Goal: Task Accomplishment & Management: Use online tool/utility

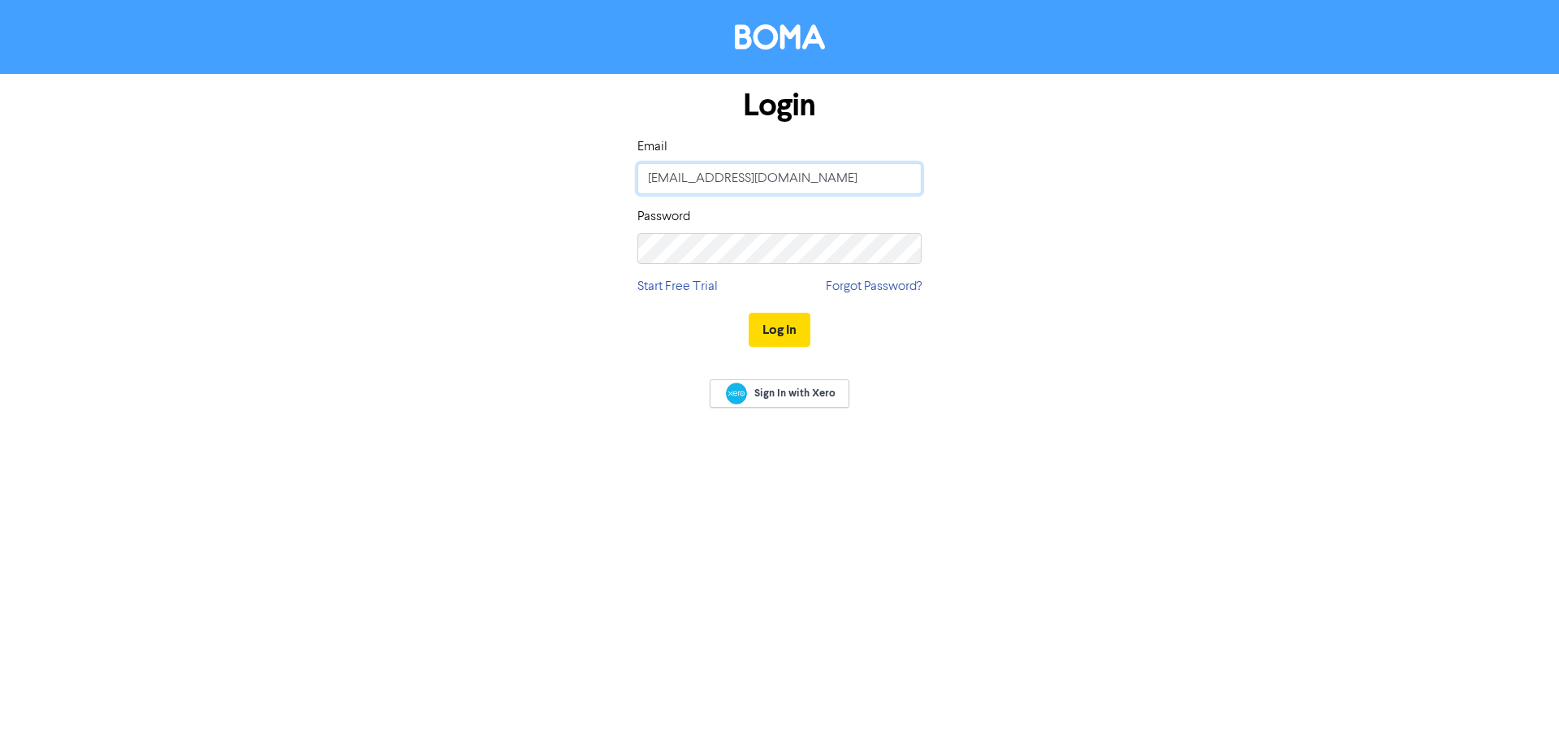
type input "[PERSON_NAME][EMAIL_ADDRESS][DOMAIN_NAME]"
click at [787, 328] on button "Log In" at bounding box center [780, 330] width 62 height 34
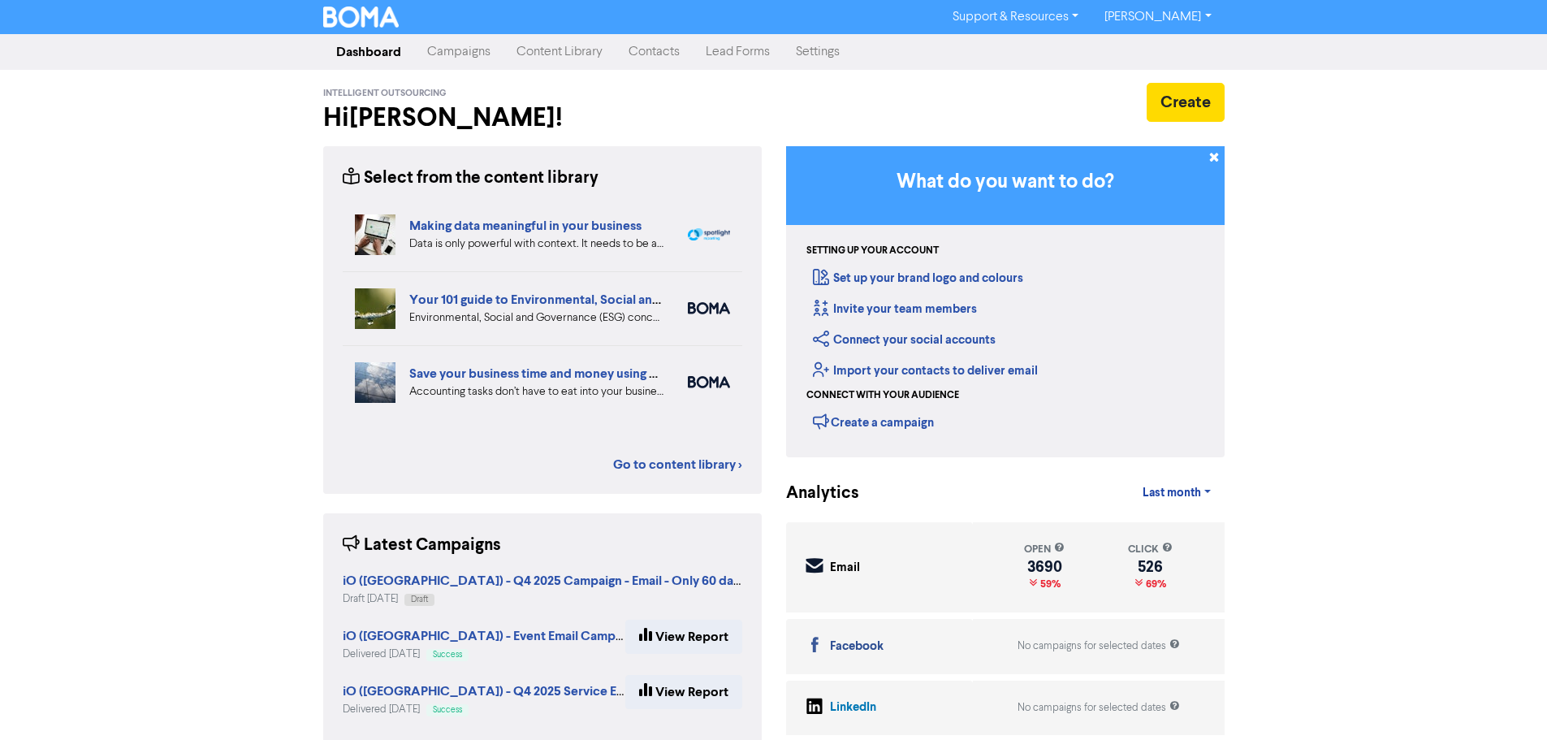
click at [464, 50] on link "Campaigns" at bounding box center [458, 52] width 89 height 32
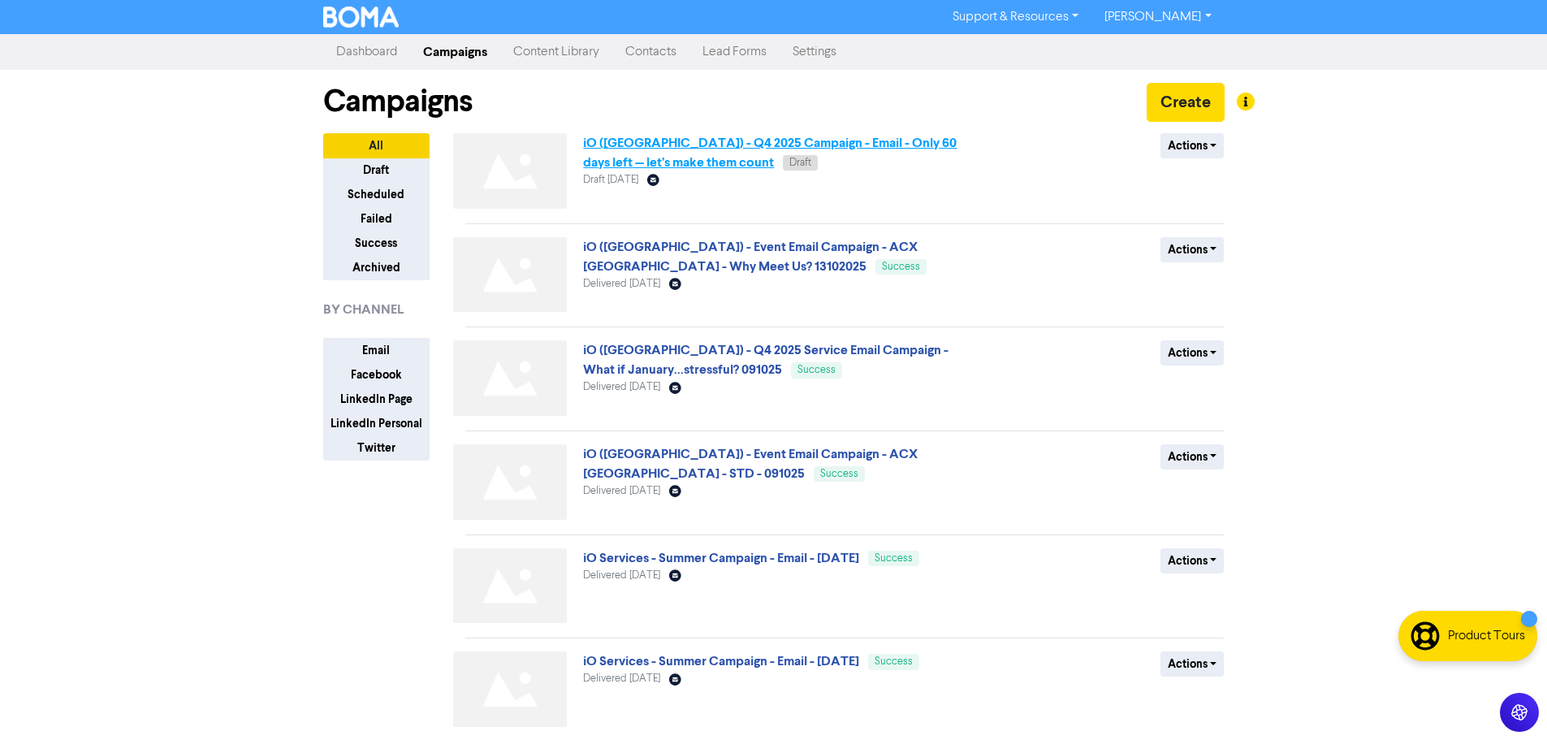
click at [792, 139] on link "iO ([GEOGRAPHIC_DATA]) - Q4 2025 Campaign - Email - Only 60 days left — let’s m…" at bounding box center [770, 153] width 374 height 36
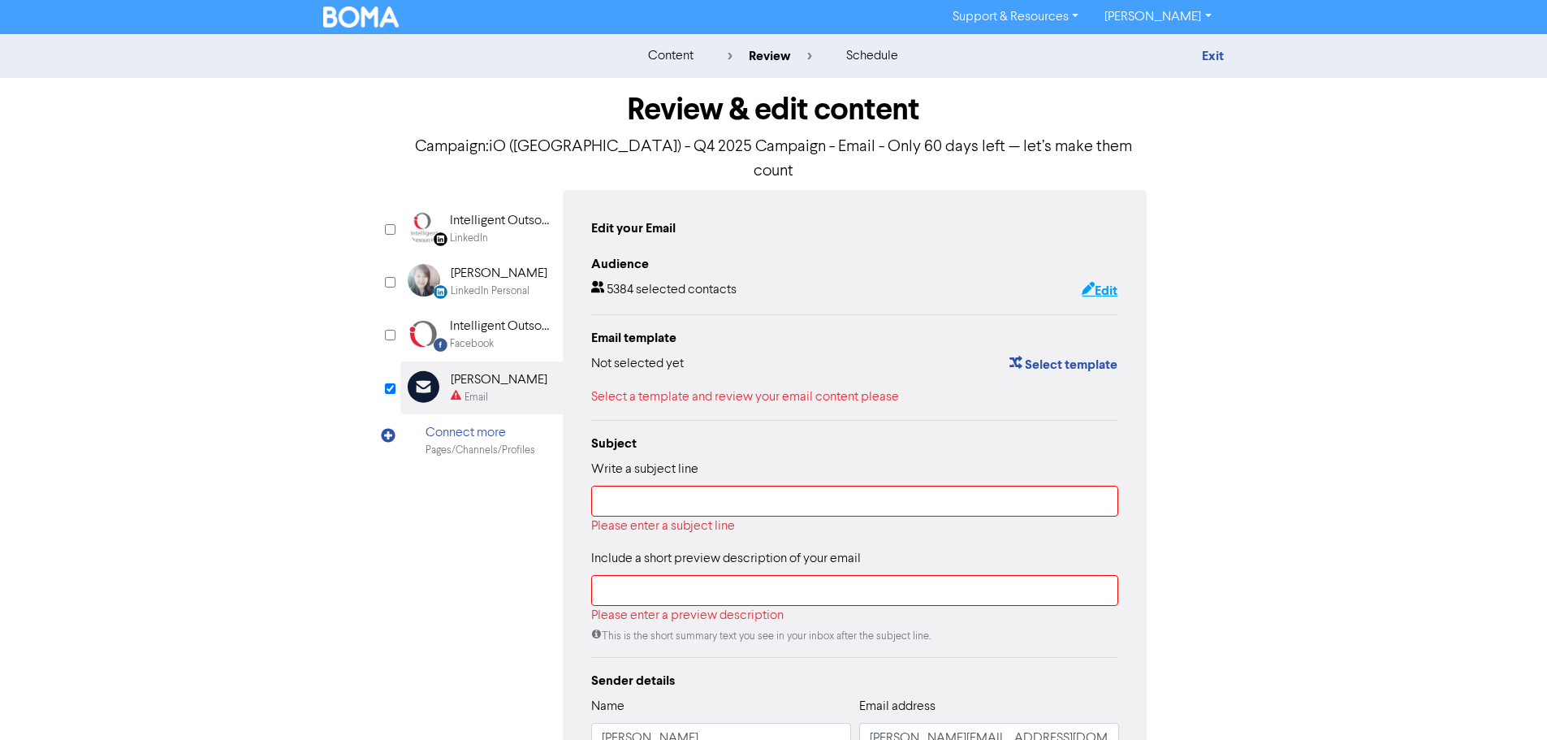
click at [1096, 280] on button "Edit" at bounding box center [1099, 290] width 37 height 21
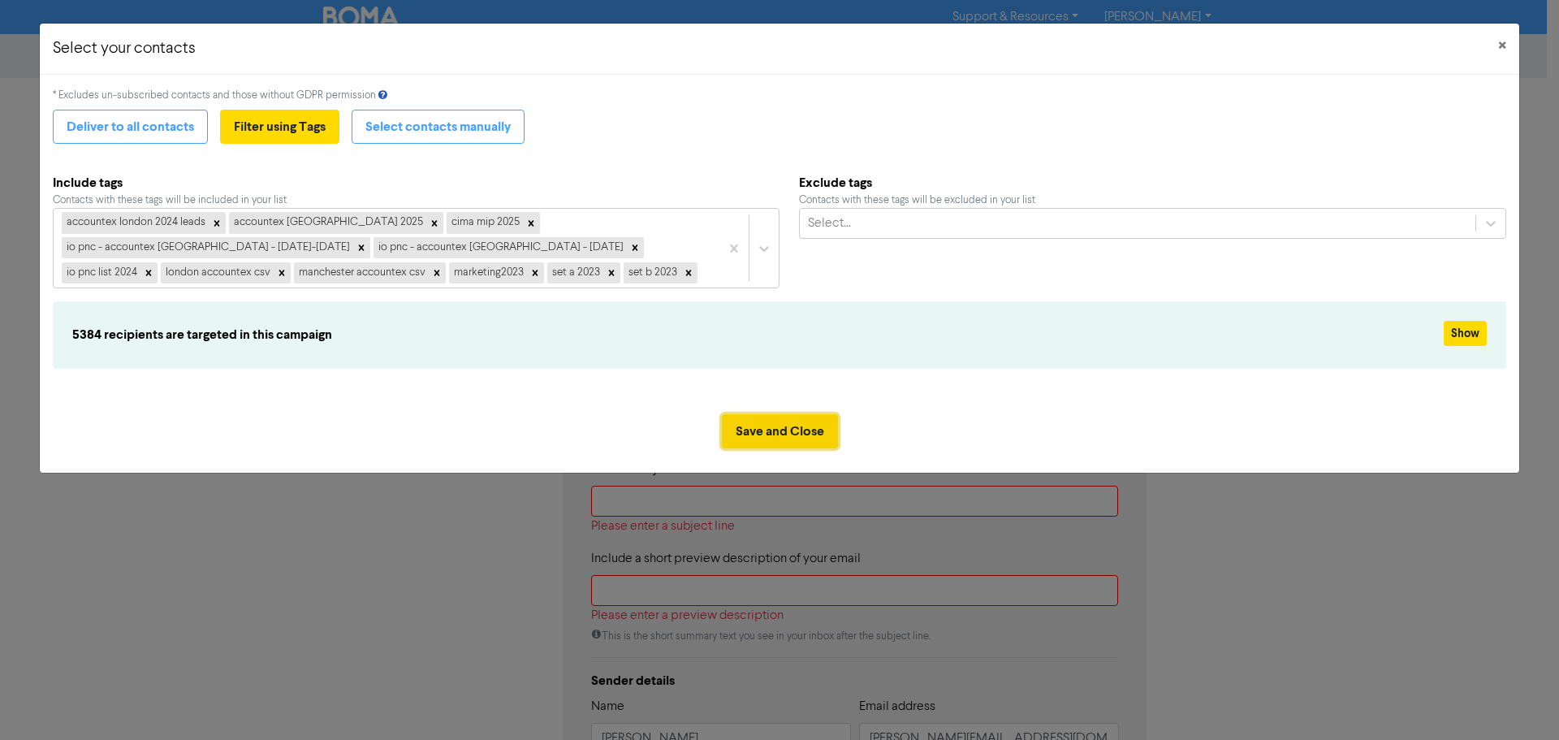
click at [789, 436] on button "Save and Close" at bounding box center [780, 431] width 116 height 34
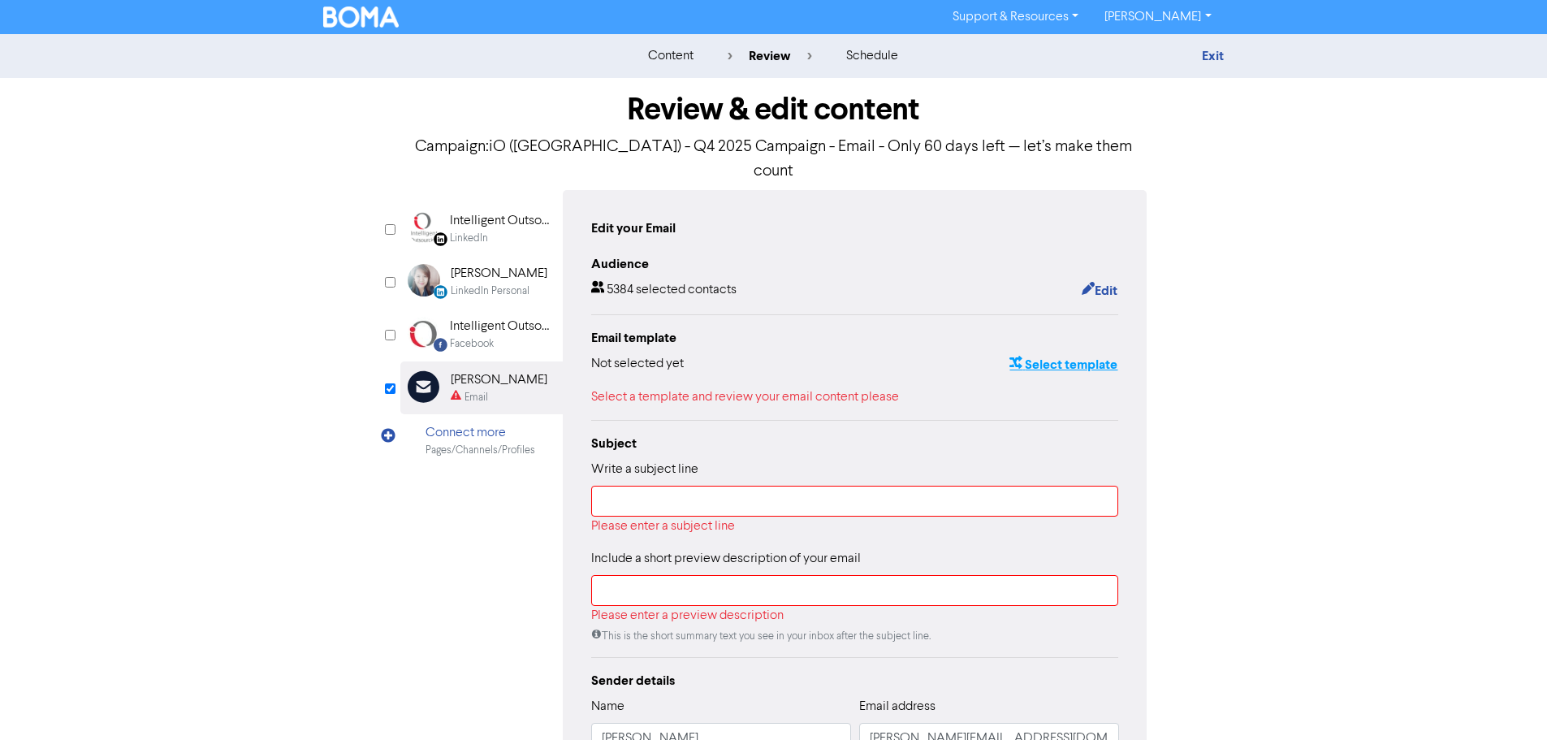
click at [1054, 354] on button "Select template" at bounding box center [1064, 364] width 110 height 21
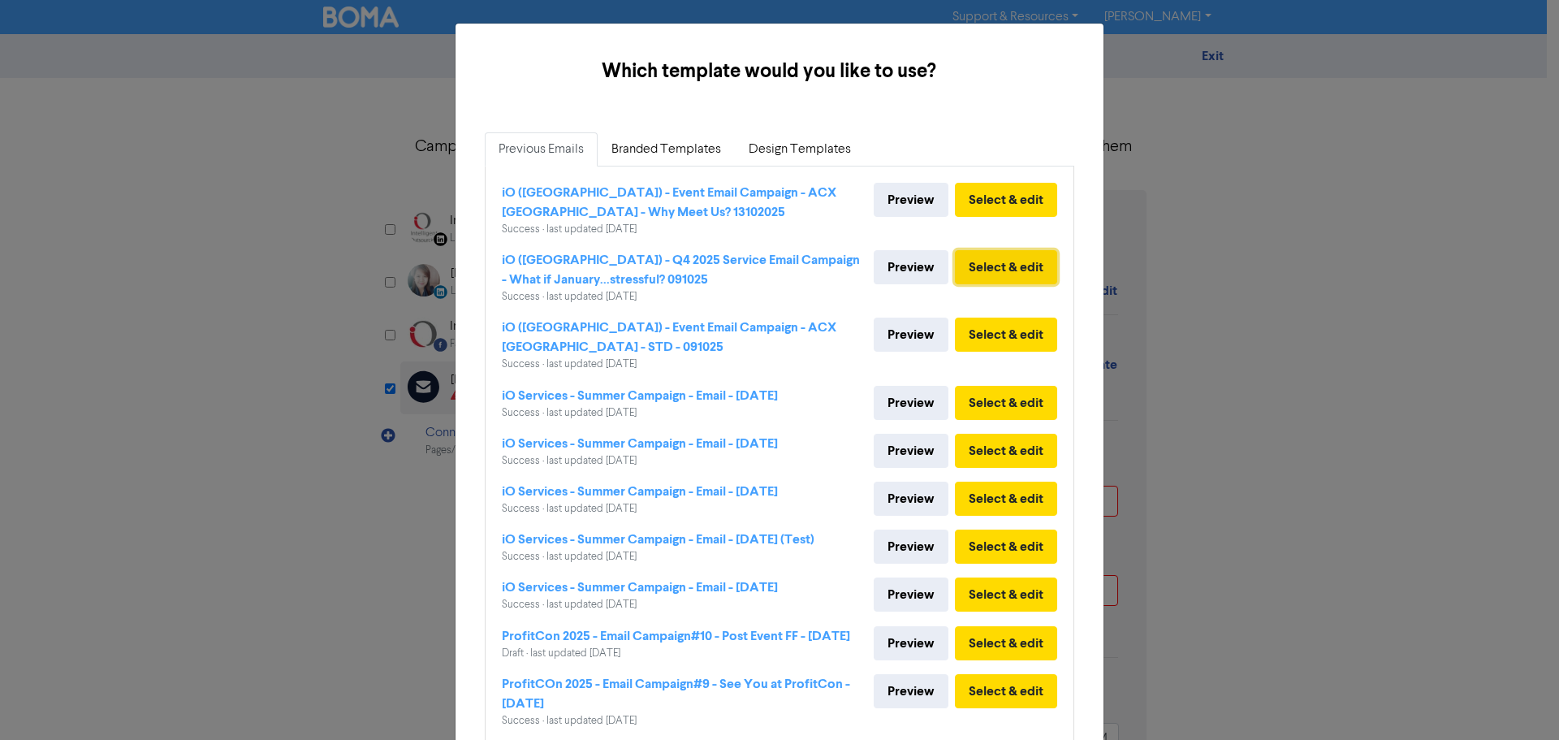
click at [988, 270] on button "Select & edit" at bounding box center [1006, 267] width 102 height 34
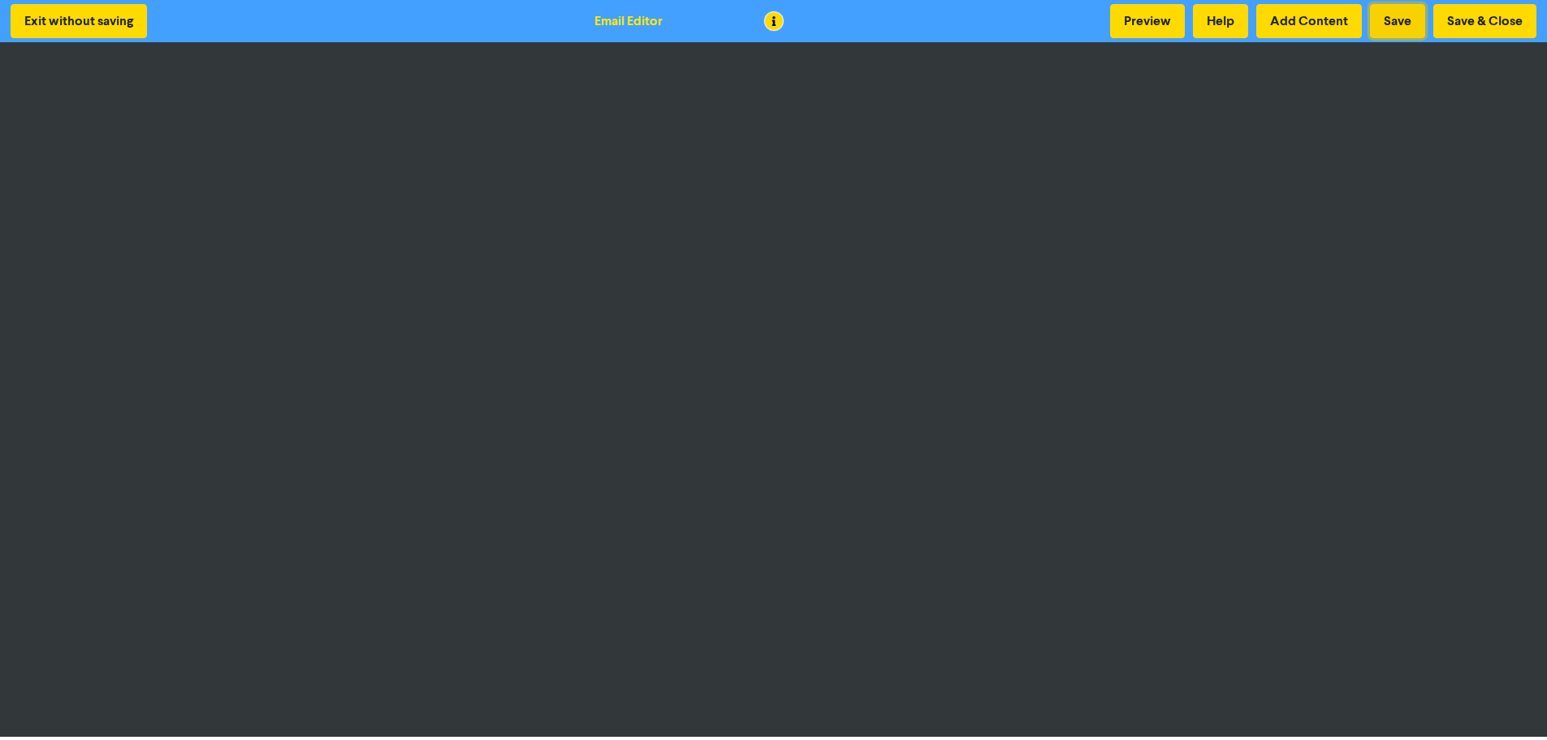
click at [1386, 19] on button "Save" at bounding box center [1397, 21] width 55 height 34
